Goal: Communication & Community: Participate in discussion

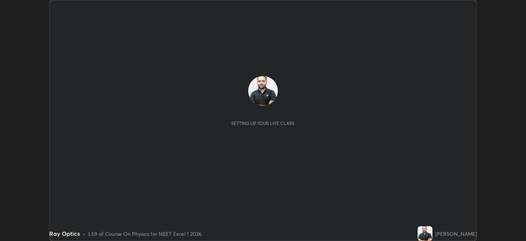
scroll to position [241, 526]
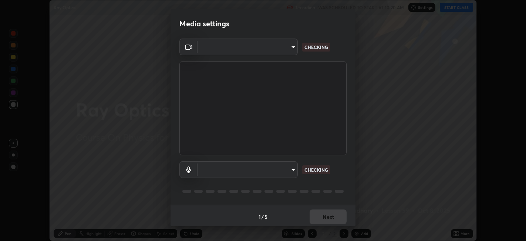
type input "48fc0a16f9878d898b75c0c4e5e46a424a6be3b5c6c23e4932c3d8132f80d268"
type input "communications"
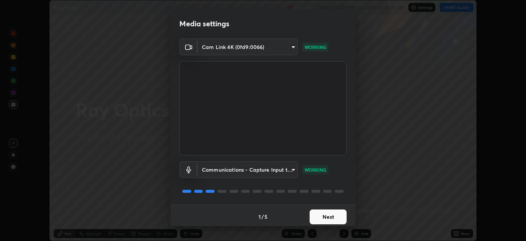
click at [317, 216] on button "Next" at bounding box center [328, 216] width 37 height 15
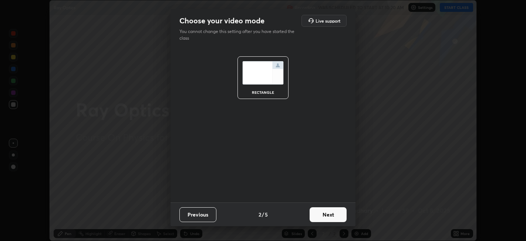
click at [321, 214] on button "Next" at bounding box center [328, 214] width 37 height 15
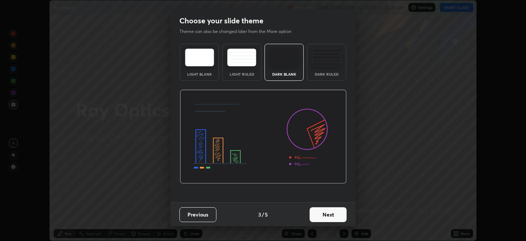
click at [323, 215] on button "Next" at bounding box center [328, 214] width 37 height 15
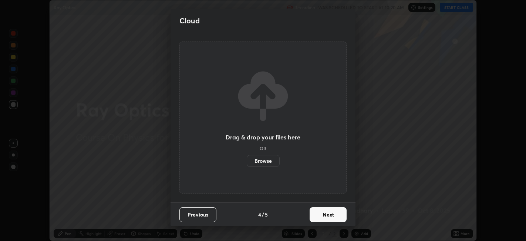
click at [327, 215] on button "Next" at bounding box center [328, 214] width 37 height 15
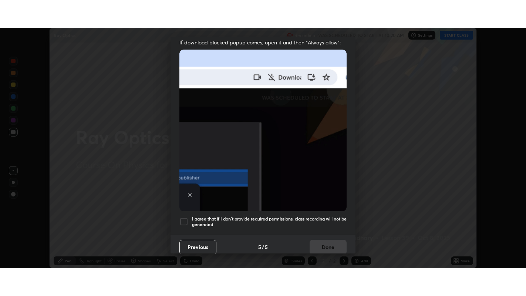
scroll to position [153, 0]
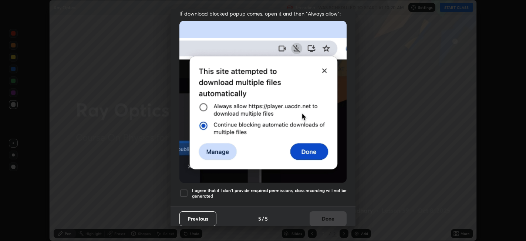
click at [184, 189] on div at bounding box center [183, 192] width 9 height 9
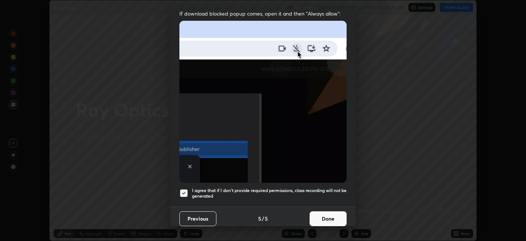
click at [316, 213] on button "Done" at bounding box center [328, 218] width 37 height 15
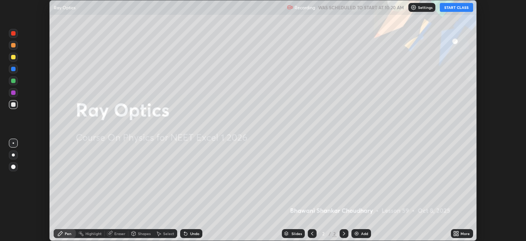
click at [456, 6] on button "START CLASS" at bounding box center [456, 7] width 33 height 9
click at [456, 234] on icon at bounding box center [455, 235] width 2 height 2
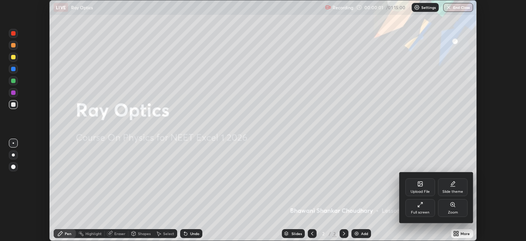
click at [418, 209] on div "Full screen" at bounding box center [421, 208] width 30 height 18
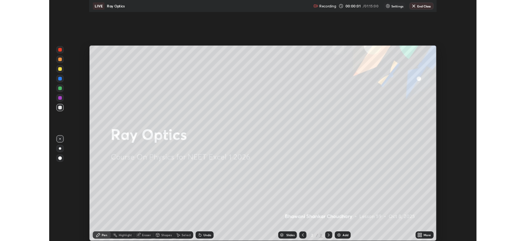
scroll to position [296, 526]
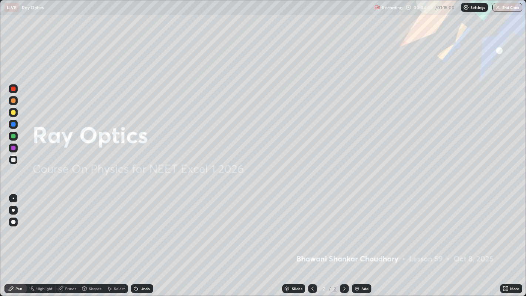
click at [358, 240] on img at bounding box center [357, 289] width 6 height 6
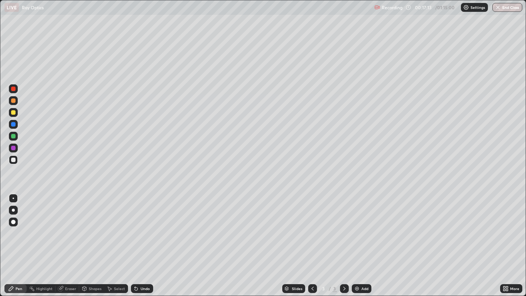
click at [357, 240] on img at bounding box center [357, 289] width 6 height 6
click at [359, 240] on img at bounding box center [357, 289] width 6 height 6
click at [71, 240] on div "Eraser" at bounding box center [70, 289] width 11 height 4
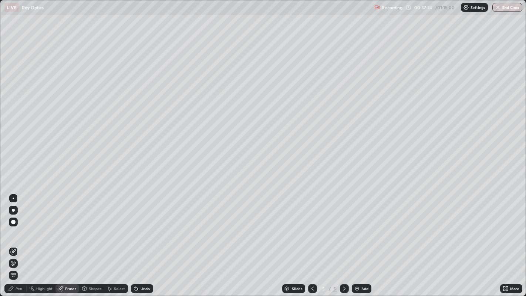
click at [25, 240] on div "Pen" at bounding box center [15, 288] width 22 height 9
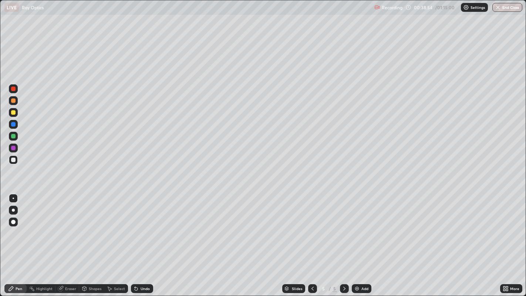
click at [62, 240] on icon at bounding box center [61, 289] width 6 height 6
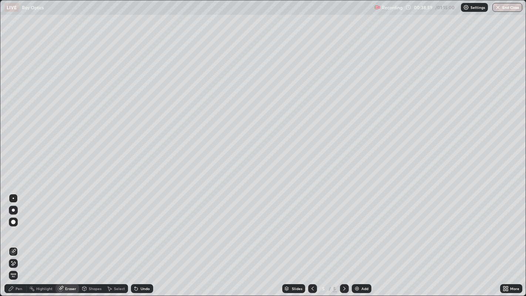
click at [23, 240] on div "Pen" at bounding box center [15, 288] width 22 height 9
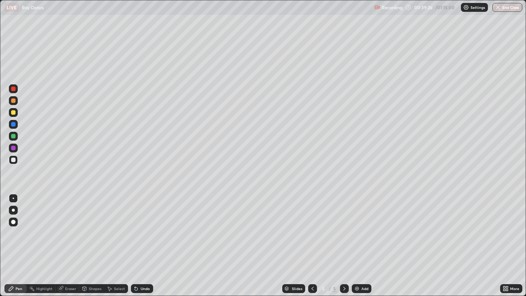
click at [139, 240] on div "Undo" at bounding box center [142, 288] width 22 height 9
click at [357, 240] on img at bounding box center [357, 289] width 6 height 6
click at [360, 240] on div "Add" at bounding box center [362, 288] width 20 height 9
click at [311, 240] on icon at bounding box center [313, 289] width 6 height 6
click at [344, 240] on icon at bounding box center [345, 289] width 6 height 6
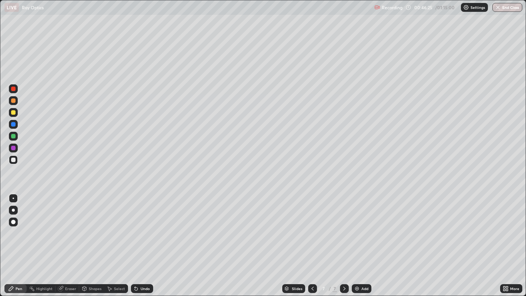
click at [360, 240] on div "Add" at bounding box center [362, 288] width 20 height 9
click at [135, 240] on icon at bounding box center [136, 289] width 3 height 3
click at [69, 240] on div "Eraser" at bounding box center [70, 289] width 11 height 4
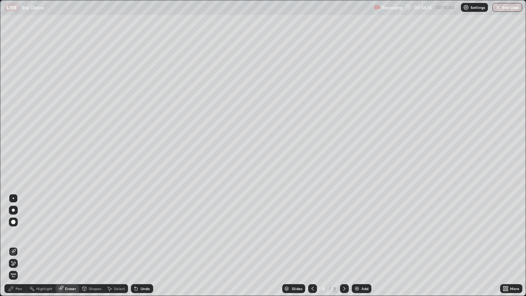
click at [30, 240] on circle at bounding box center [30, 288] width 1 height 1
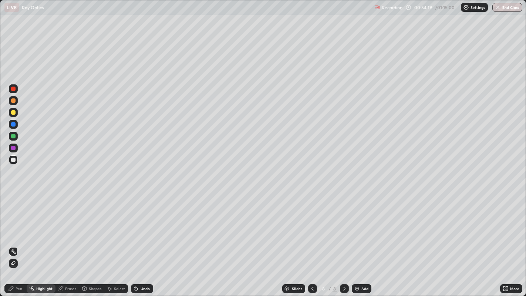
click at [16, 240] on div "Pen" at bounding box center [19, 289] width 7 height 4
click at [502, 7] on button "End Class" at bounding box center [508, 7] width 30 height 9
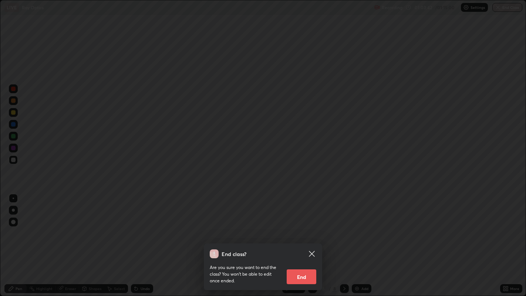
click at [303, 240] on button "End" at bounding box center [302, 276] width 30 height 15
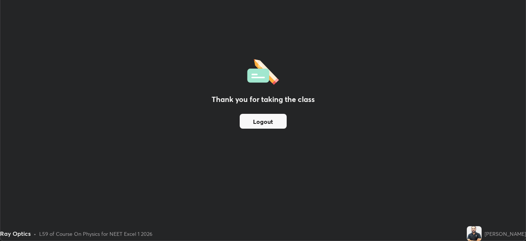
scroll to position [36766, 36480]
